Goal: Task Accomplishment & Management: Use online tool/utility

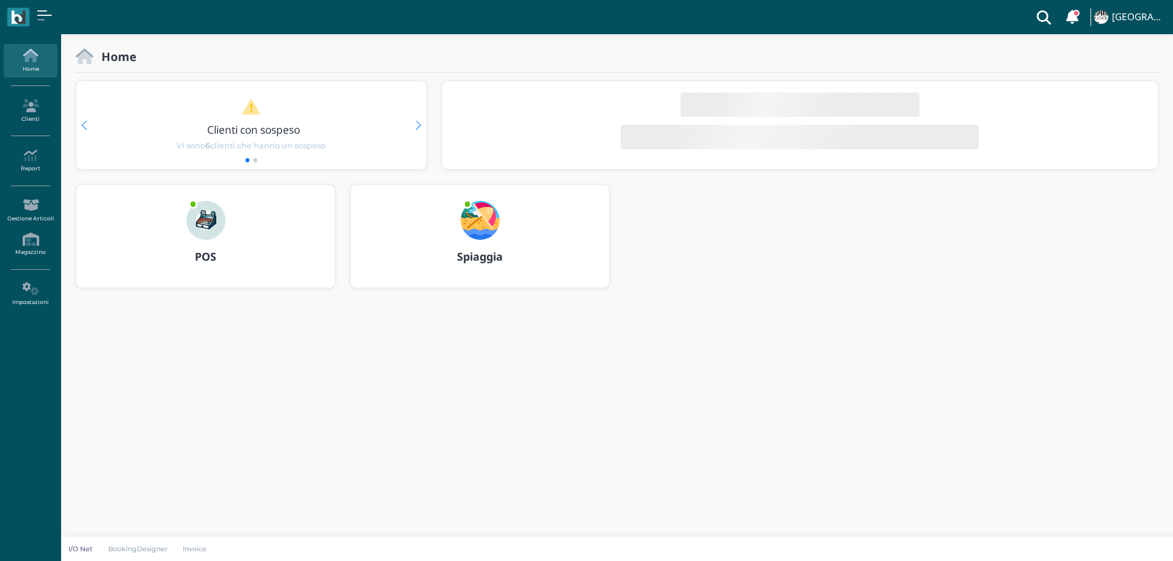
click at [478, 216] on img at bounding box center [480, 220] width 39 height 39
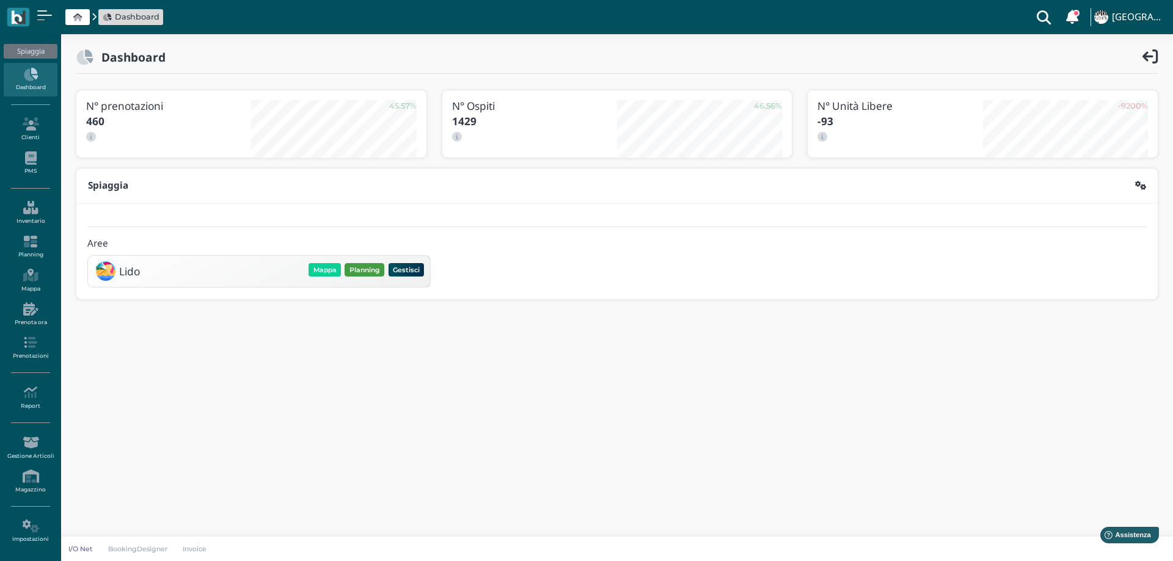
click at [363, 274] on button "Planning" at bounding box center [364, 269] width 40 height 13
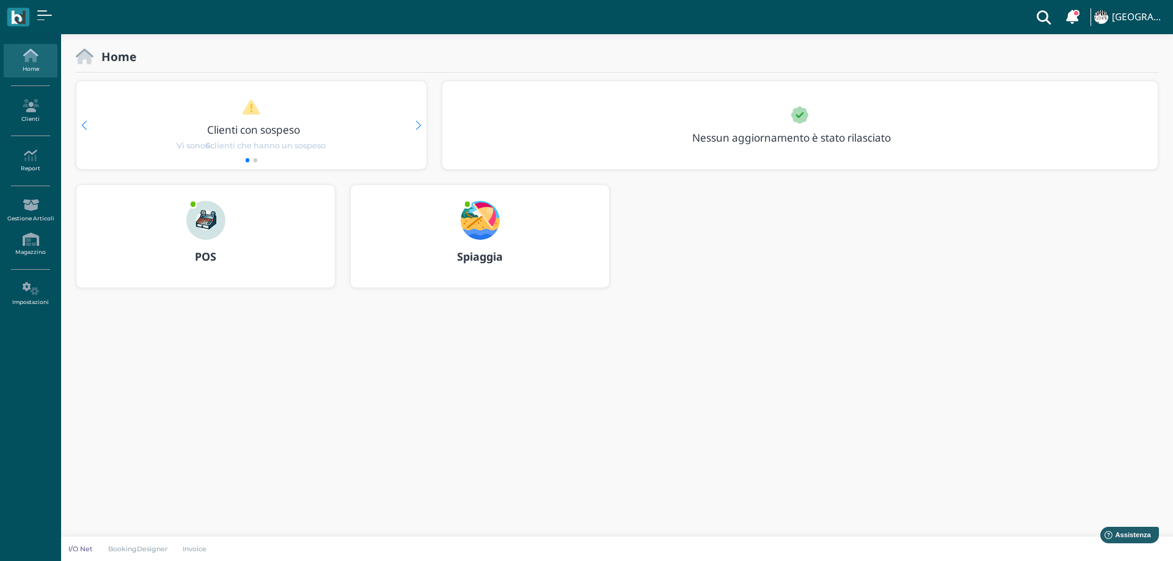
click at [482, 238] on img at bounding box center [480, 220] width 39 height 39
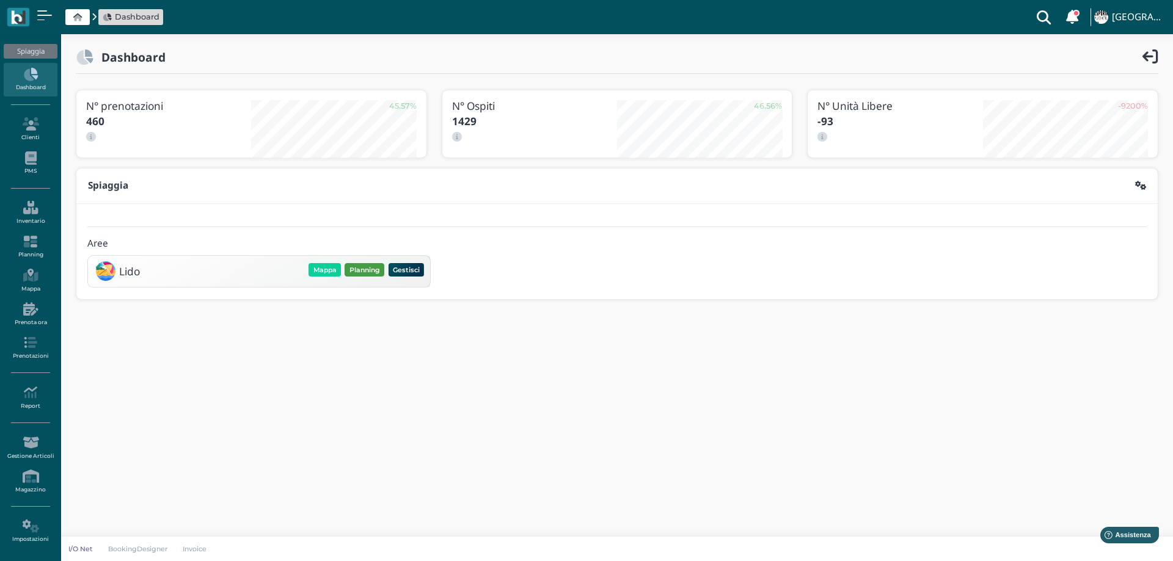
click at [374, 269] on button "Planning" at bounding box center [364, 269] width 40 height 13
